Goal: Task Accomplishment & Management: Use online tool/utility

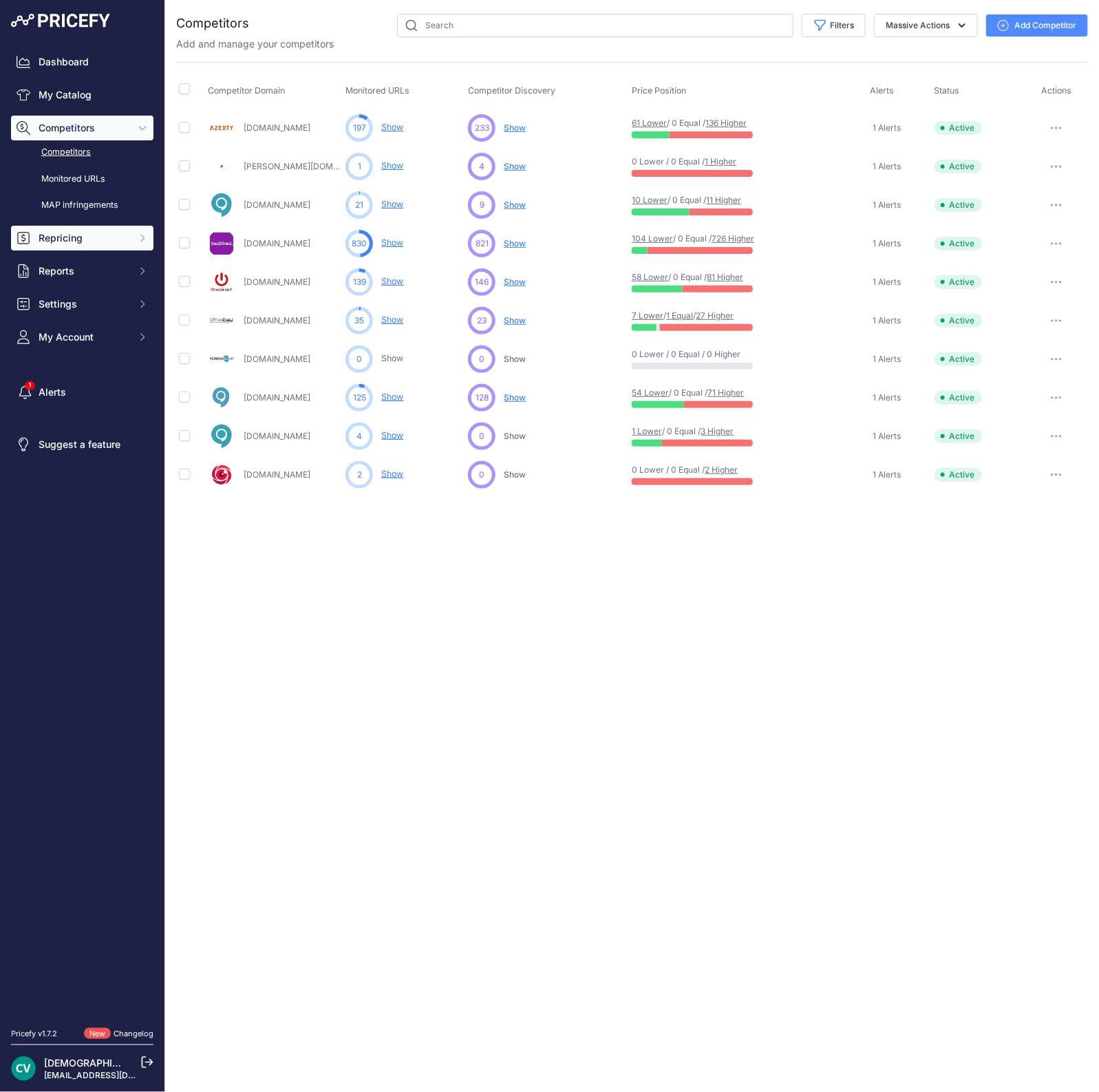
click at [91, 239] on span "Repricing" at bounding box center [84, 238] width 90 height 14
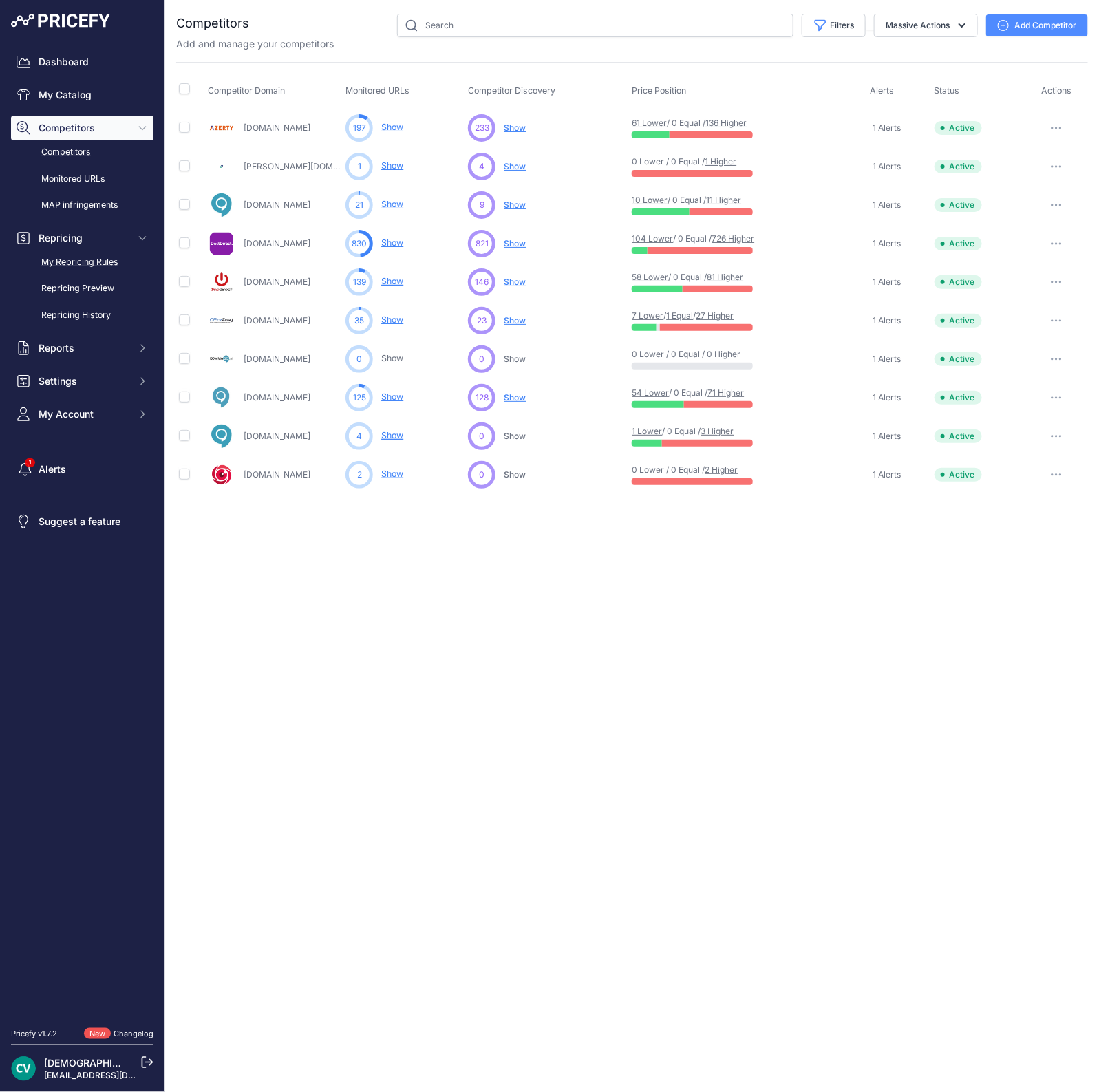
click at [80, 269] on link "My Repricing Rules" at bounding box center [82, 262] width 143 height 24
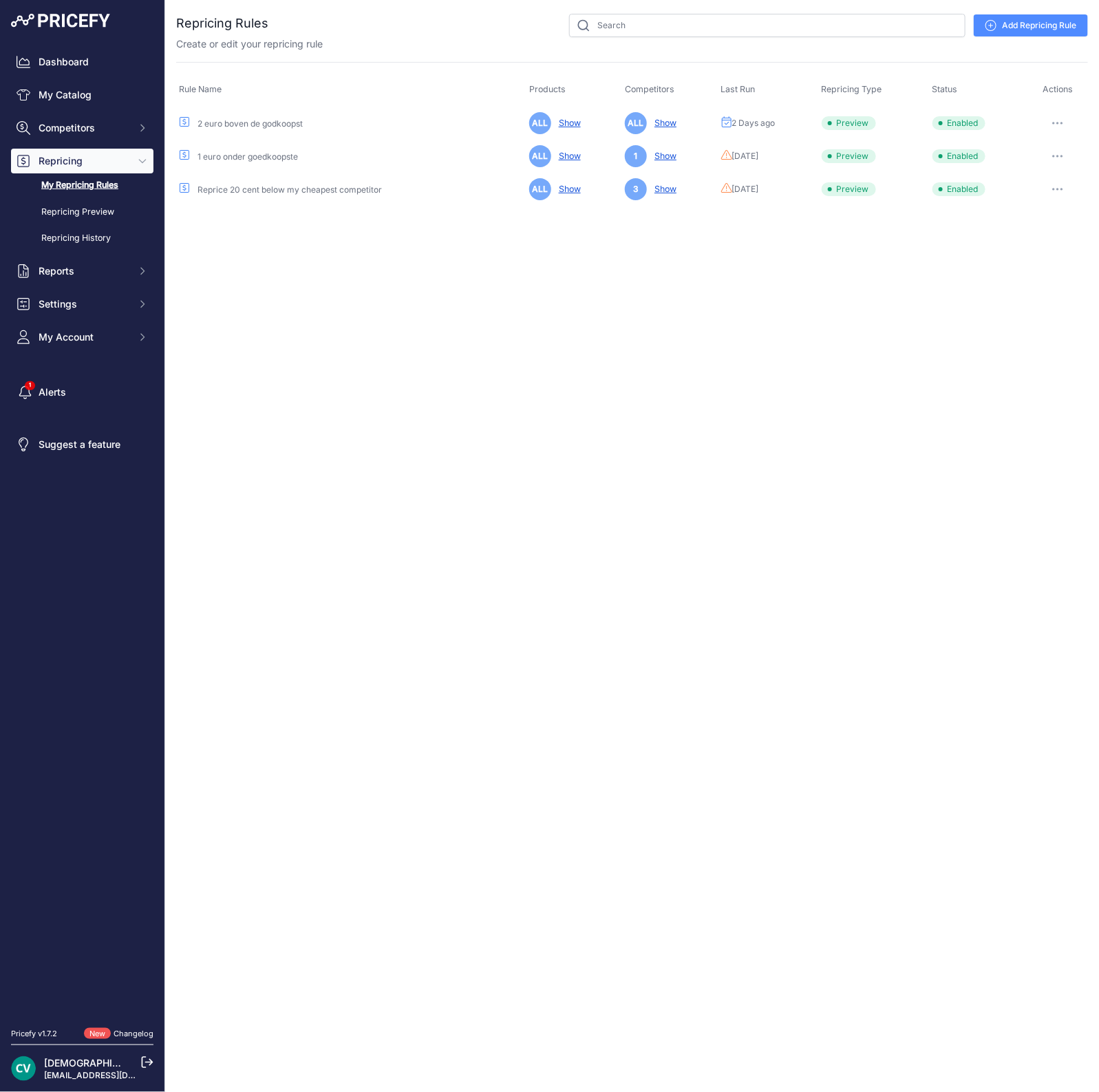
click at [1058, 150] on button "button" at bounding box center [1058, 156] width 27 height 19
click at [1036, 208] on button "Run Preview" at bounding box center [1041, 207] width 88 height 22
